Goal: Task Accomplishment & Management: Use online tool/utility

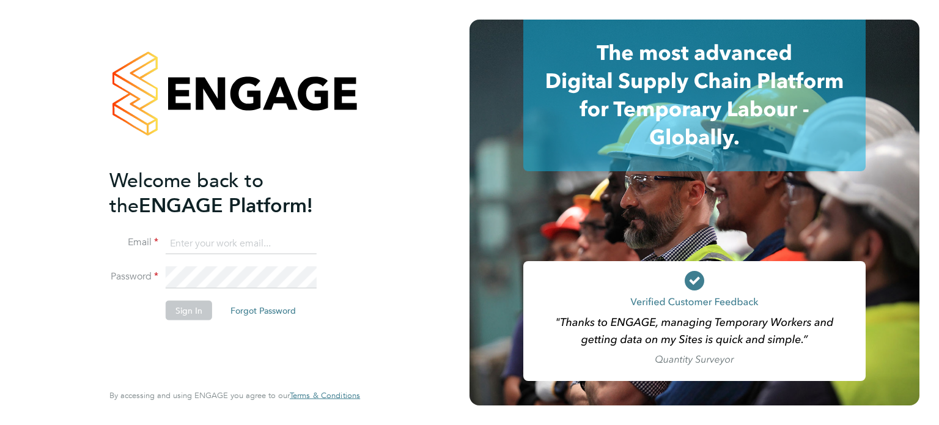
type input "[PERSON_NAME][EMAIL_ADDRESS][PERSON_NAME][DOMAIN_NAME]"
click at [186, 311] on button "Sign In" at bounding box center [189, 310] width 46 height 20
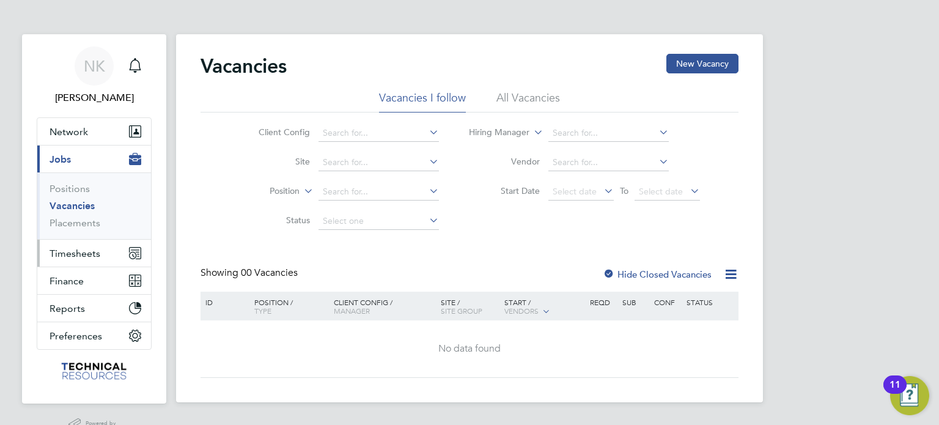
click at [69, 251] on span "Timesheets" at bounding box center [75, 254] width 51 height 12
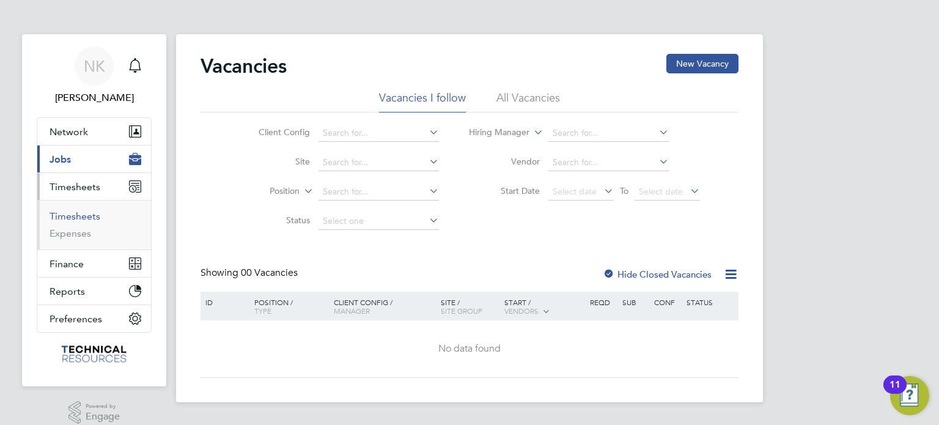
click at [84, 212] on link "Timesheets" at bounding box center [75, 216] width 51 height 12
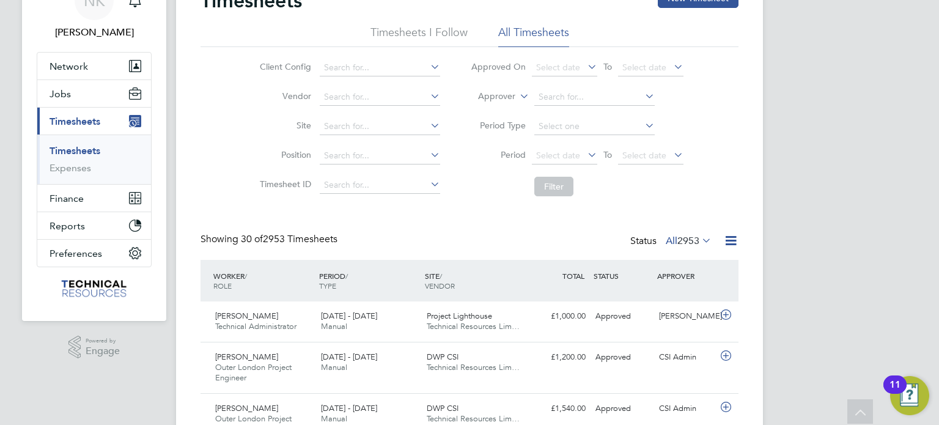
click at [585, 156] on icon at bounding box center [585, 154] width 0 height 17
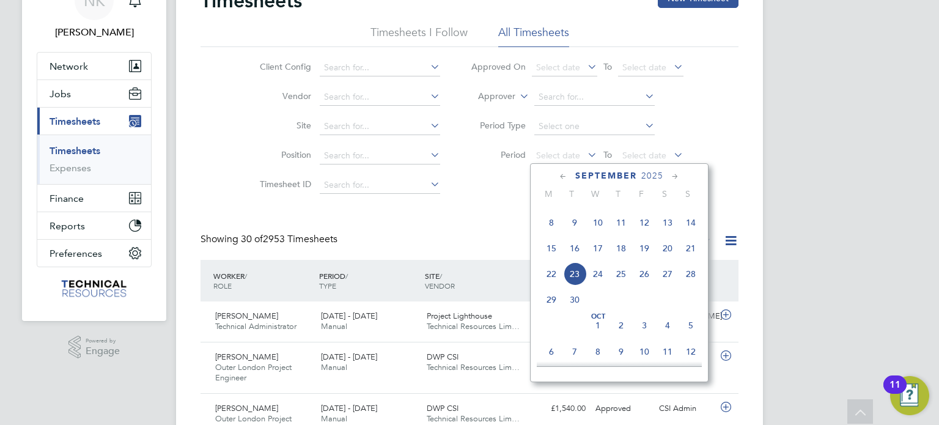
click at [554, 232] on span "8" at bounding box center [551, 222] width 23 height 23
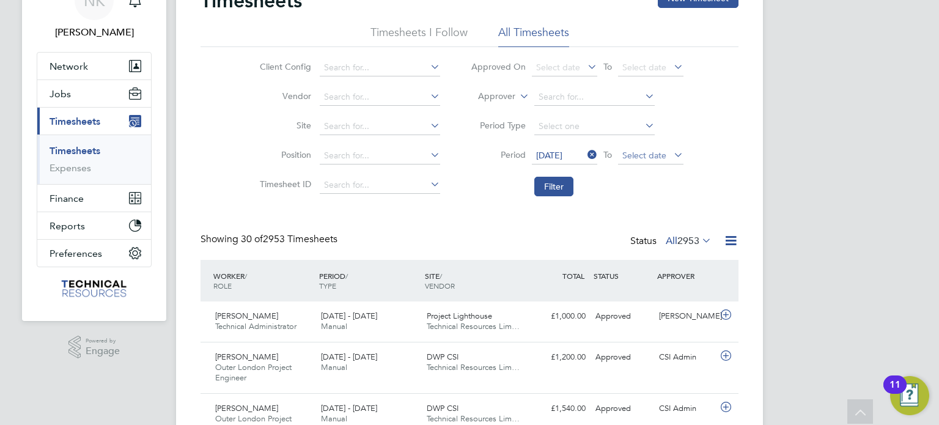
click at [633, 150] on span "Select date" at bounding box center [644, 155] width 44 height 11
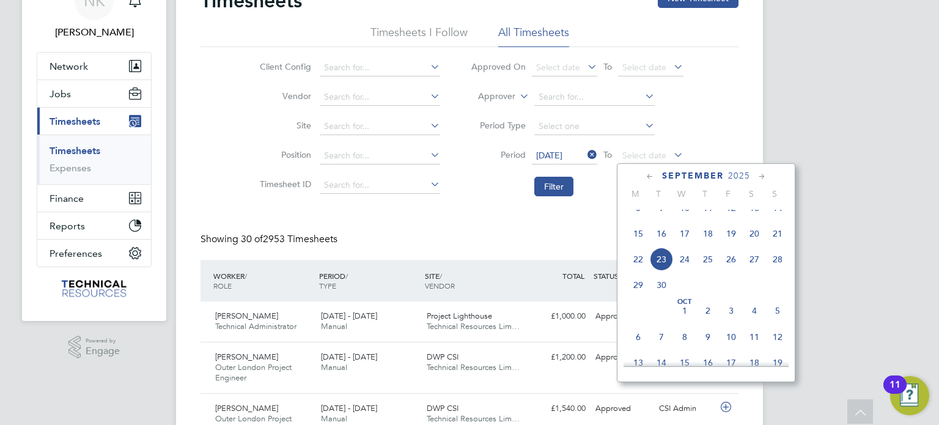
click at [778, 216] on span "14" at bounding box center [777, 207] width 23 height 23
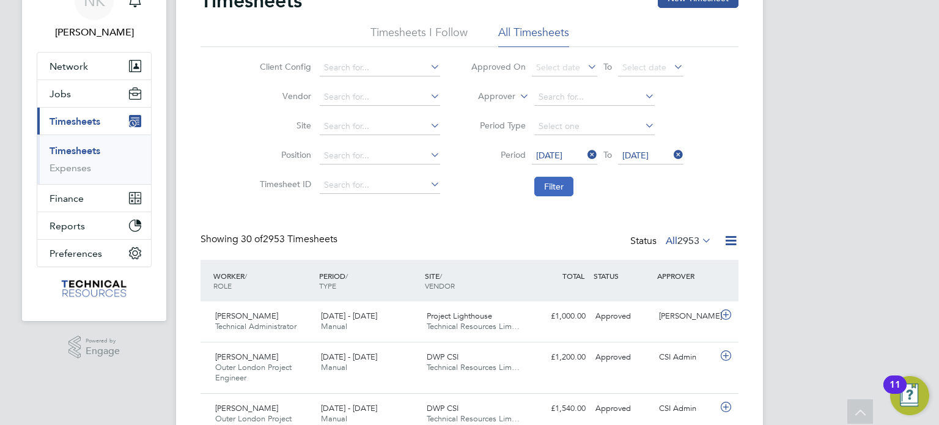
click at [561, 183] on button "Filter" at bounding box center [553, 187] width 39 height 20
click at [733, 241] on icon at bounding box center [730, 240] width 15 height 15
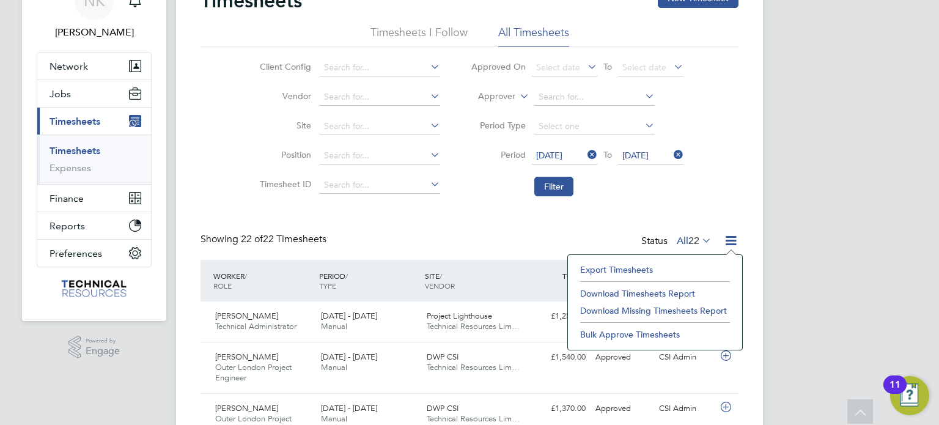
click at [648, 292] on li "Download Timesheets Report" at bounding box center [655, 293] width 162 height 17
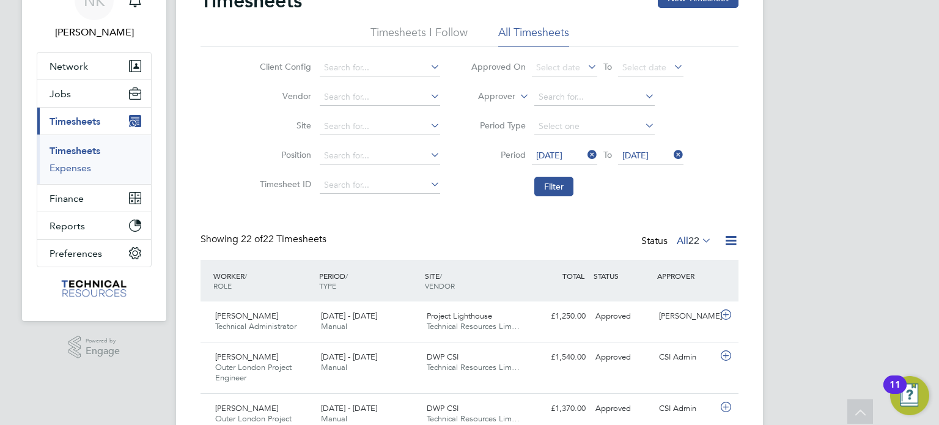
click at [73, 162] on link "Expenses" at bounding box center [71, 168] width 42 height 12
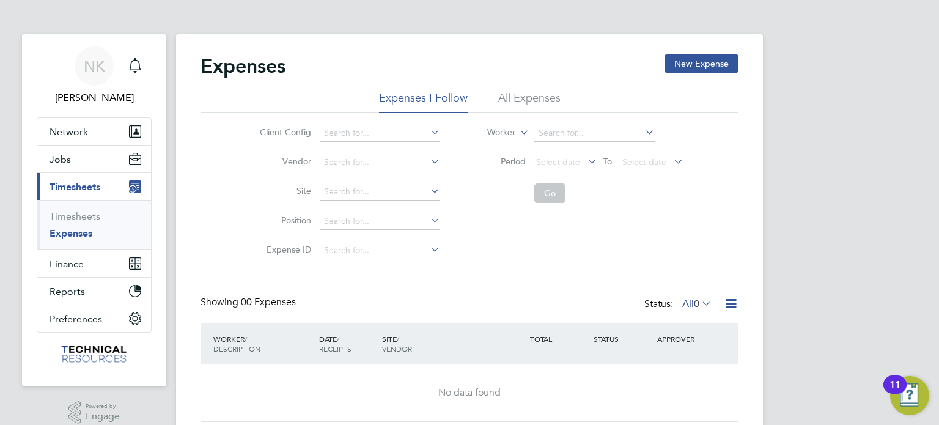
click at [540, 87] on div "Expenses New Expense" at bounding box center [469, 72] width 538 height 37
click at [533, 106] on li "All Expenses" at bounding box center [529, 101] width 62 height 22
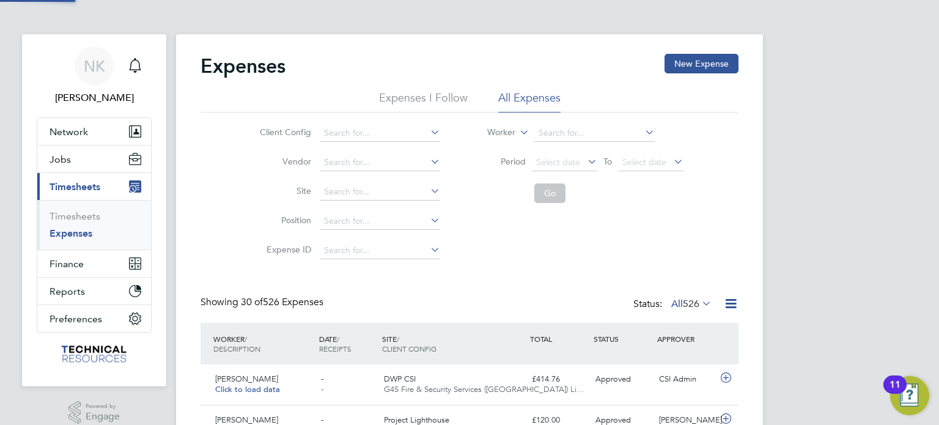
scroll to position [31, 106]
click at [575, 151] on li "Period Select date To Select date" at bounding box center [576, 162] width 243 height 29
click at [573, 155] on span "Select date" at bounding box center [564, 163] width 65 height 17
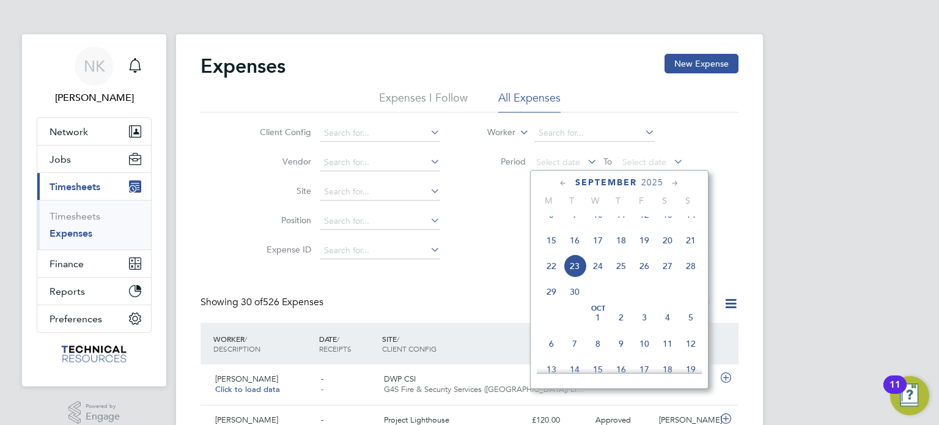
click at [556, 223] on span "8" at bounding box center [551, 214] width 23 height 23
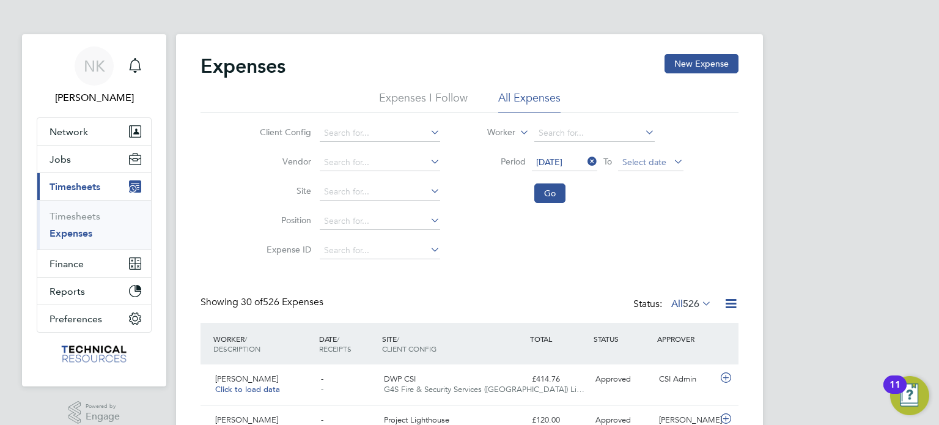
click at [627, 157] on span "Select date" at bounding box center [644, 161] width 44 height 11
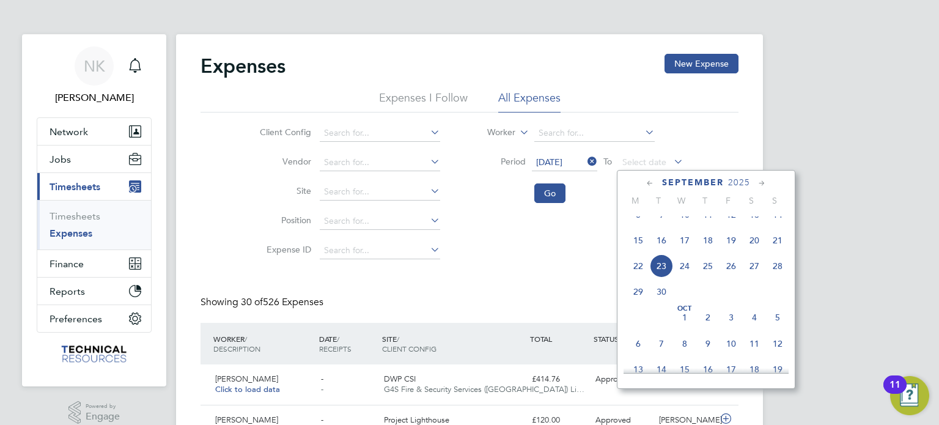
click at [773, 222] on span "14" at bounding box center [777, 214] width 23 height 23
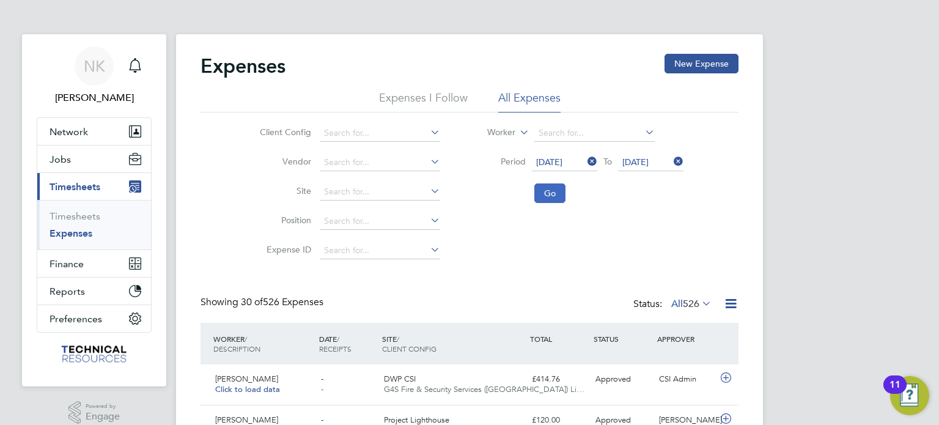
click at [546, 188] on button "Go" at bounding box center [549, 193] width 31 height 20
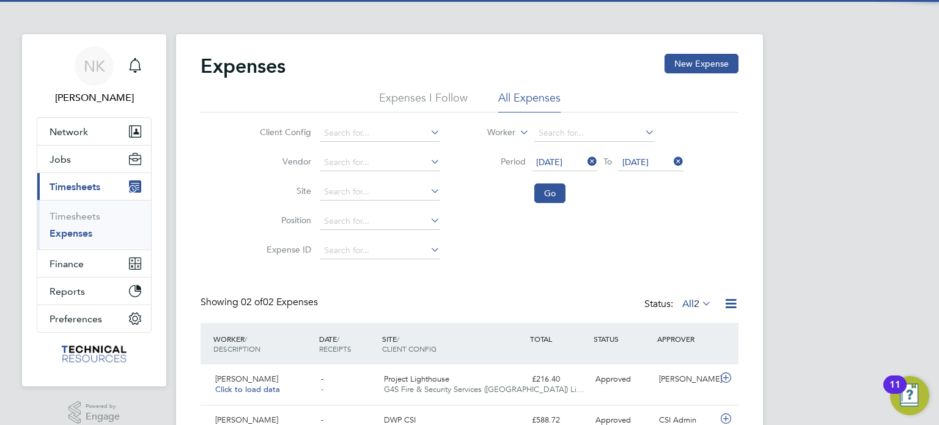
click at [727, 302] on icon at bounding box center [730, 303] width 15 height 15
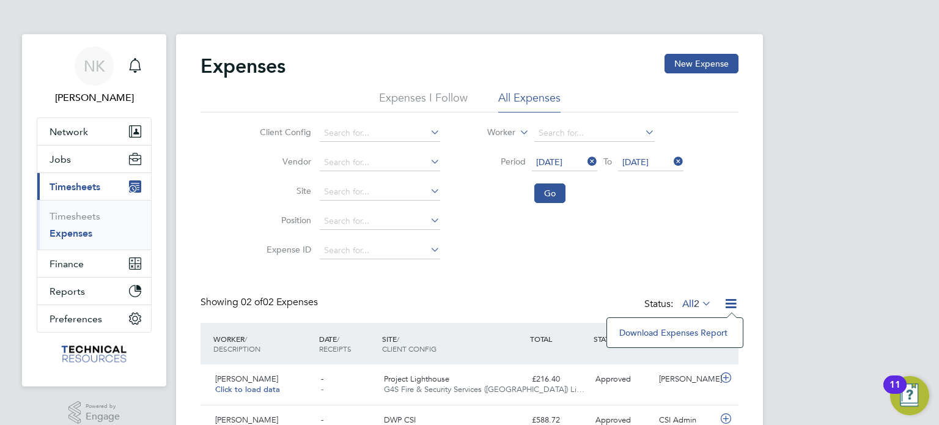
click at [641, 333] on li "Download Expenses Report" at bounding box center [674, 332] width 123 height 17
